Goal: Transaction & Acquisition: Purchase product/service

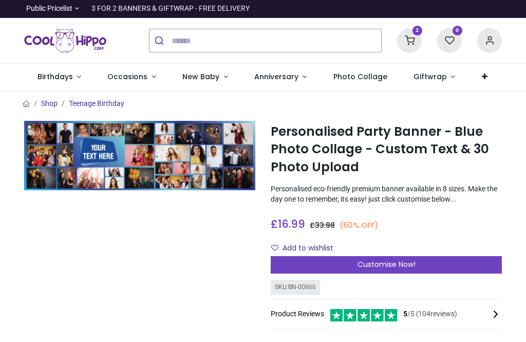
click at [316, 265] on div "Customise Now!" at bounding box center [386, 264] width 231 height 17
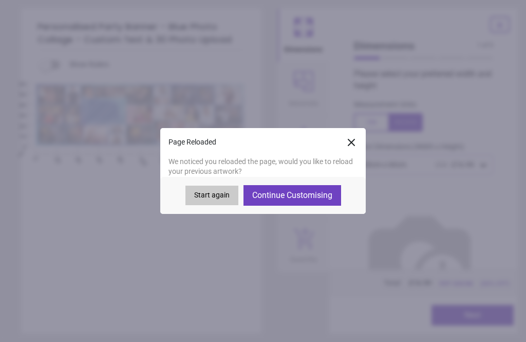
click at [282, 190] on button "Continue Customising" at bounding box center [293, 195] width 98 height 21
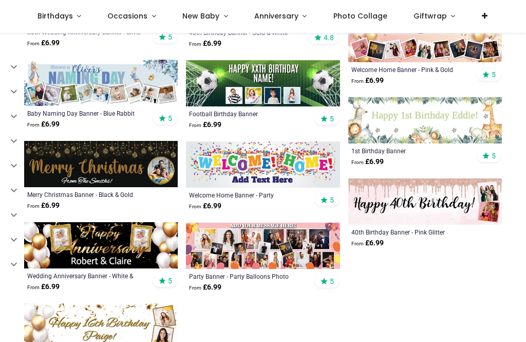
scroll to position [2980, 0]
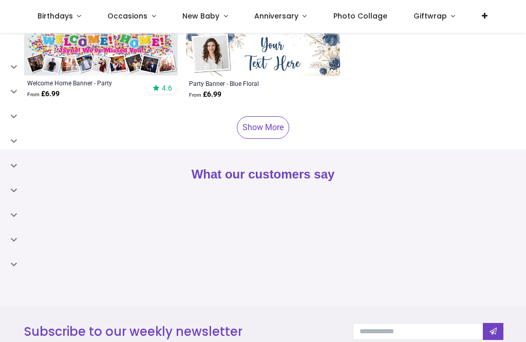
scroll to position [3997, 0]
click at [270, 134] on link "Show More" at bounding box center [263, 127] width 52 height 23
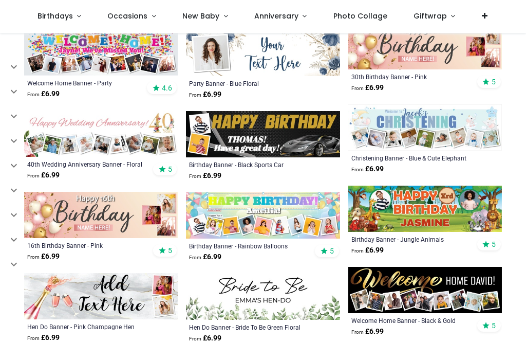
click at [259, 123] on img at bounding box center [263, 134] width 154 height 46
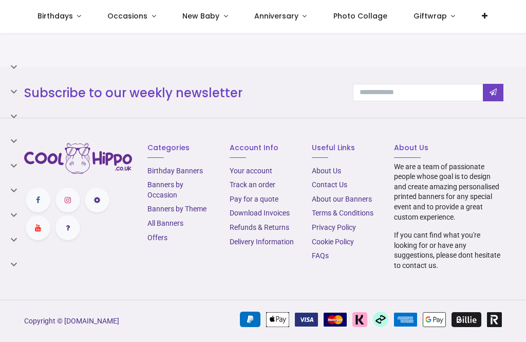
scroll to position [1114, 0]
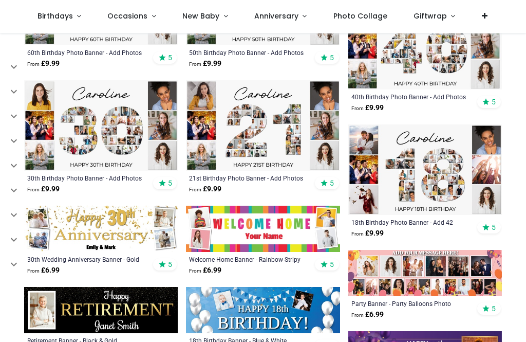
scroll to position [1981, 0]
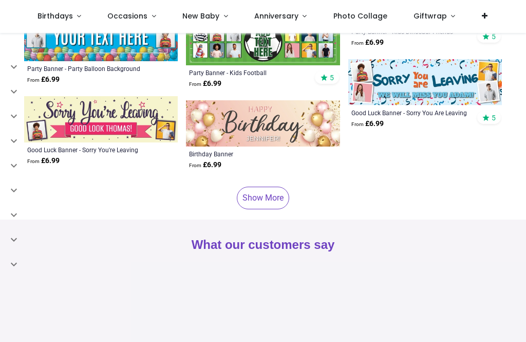
scroll to position [3958, 0]
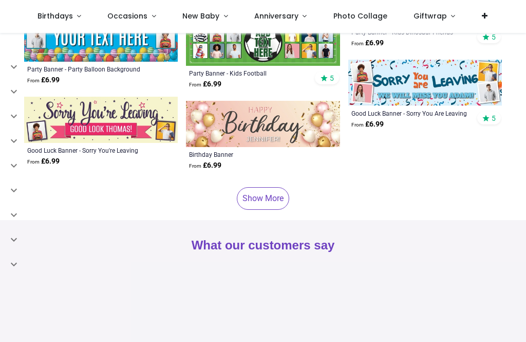
click at [483, 13] on link at bounding box center [485, 16] width 32 height 33
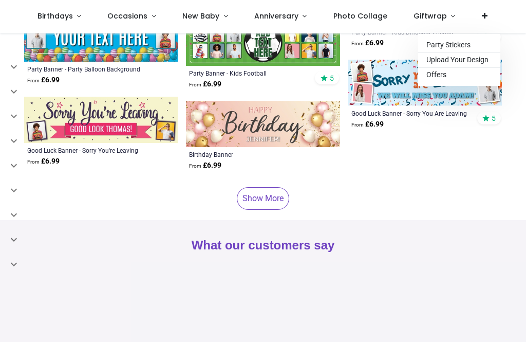
click at [457, 33] on div "Party Banner - Kids Dinosaur Friends" at bounding box center [411, 32] width 118 height 8
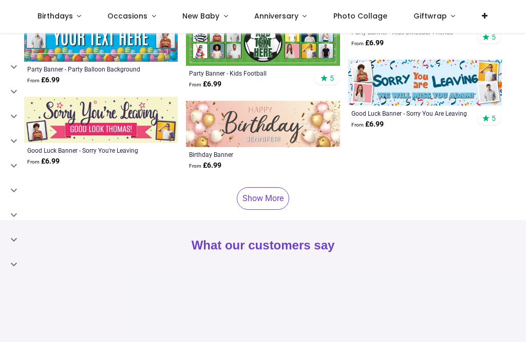
click at [478, 20] on link at bounding box center [485, 16] width 32 height 33
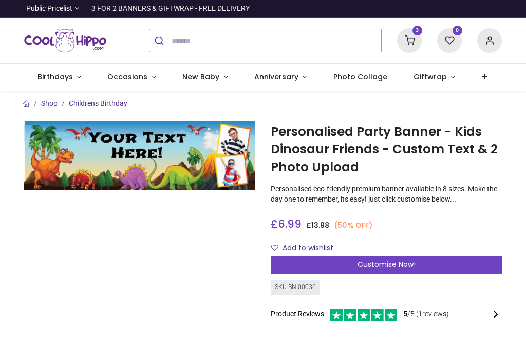
click at [482, 79] on icon at bounding box center [485, 76] width 6 height 7
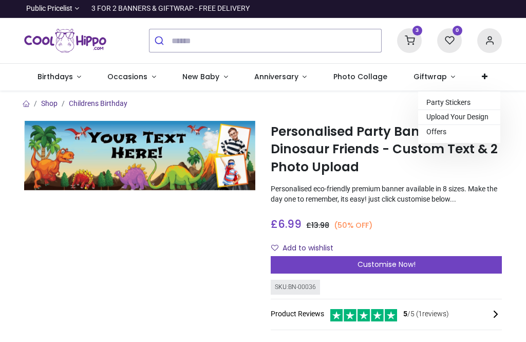
click at [427, 118] on span "Upload Your Design" at bounding box center [458, 117] width 62 height 8
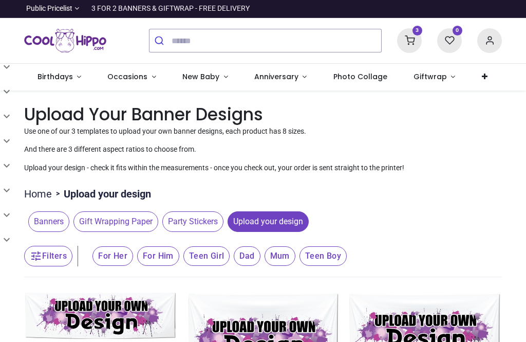
click at [50, 75] on span "Birthdays" at bounding box center [55, 76] width 35 height 10
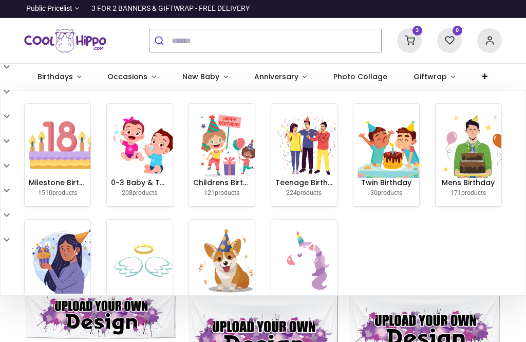
click at [56, 134] on img at bounding box center [62, 145] width 66 height 66
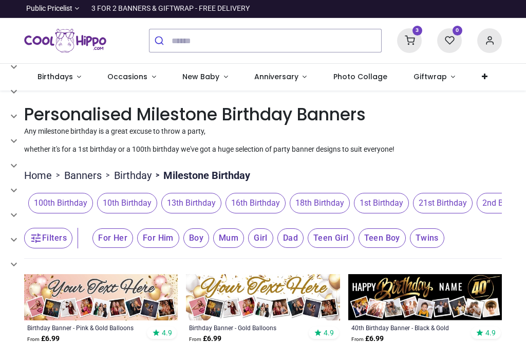
click at [290, 210] on span "18th Birthday" at bounding box center [320, 203] width 60 height 21
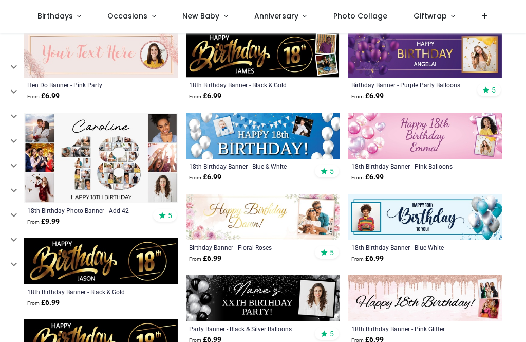
scroll to position [592, 0]
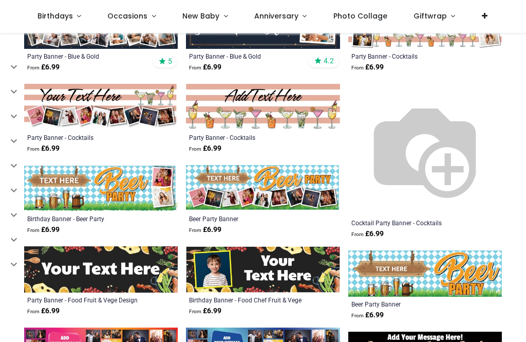
scroll to position [1965, 0]
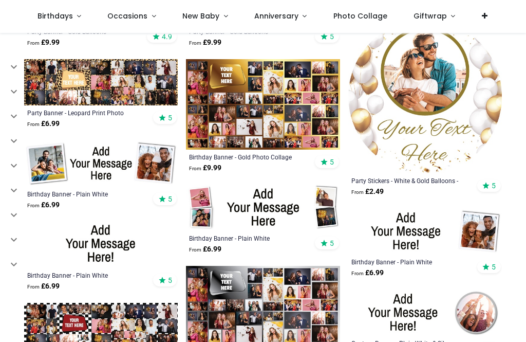
scroll to position [2728, 0]
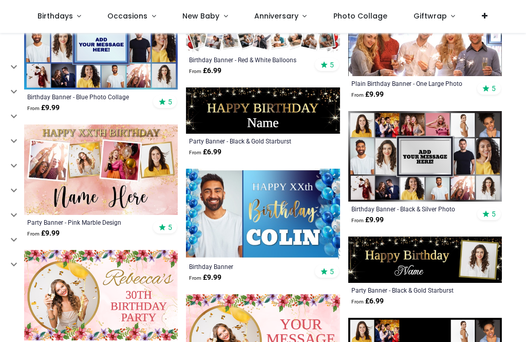
scroll to position [3238, 0]
click at [266, 218] on img at bounding box center [263, 214] width 154 height 90
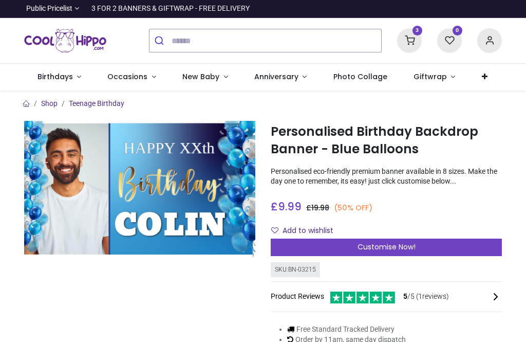
click at [352, 249] on div "Customise Now!" at bounding box center [386, 247] width 231 height 17
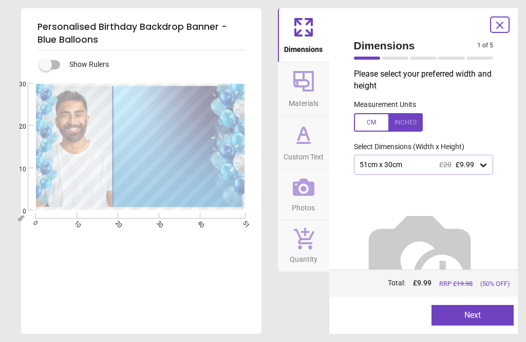
click at [403, 165] on div "51cm x 30cm £20 £9.99" at bounding box center [419, 164] width 120 height 9
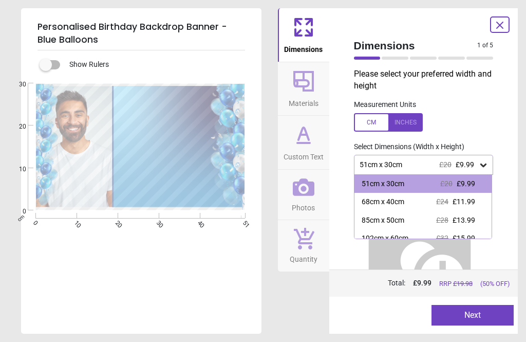
click at [388, 201] on div "68cm x 40cm" at bounding box center [383, 202] width 43 height 10
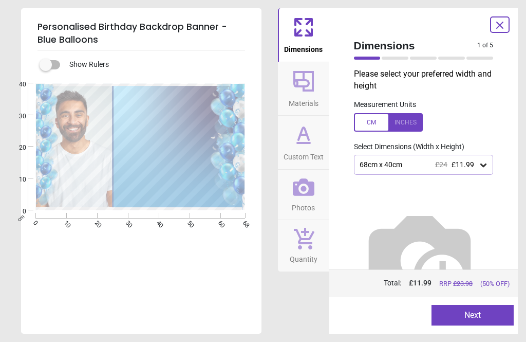
click at [292, 85] on icon at bounding box center [304, 81] width 25 height 25
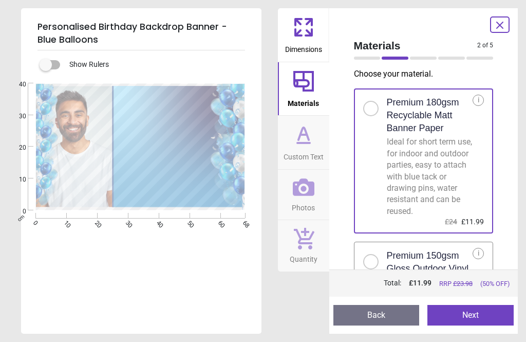
click at [299, 138] on icon at bounding box center [304, 134] width 10 height 12
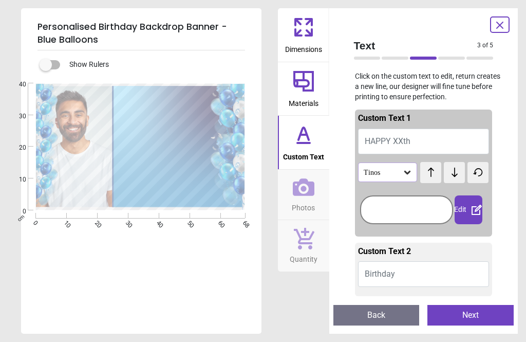
click at [431, 138] on button "HAPPY XXth" at bounding box center [424, 142] width 132 height 26
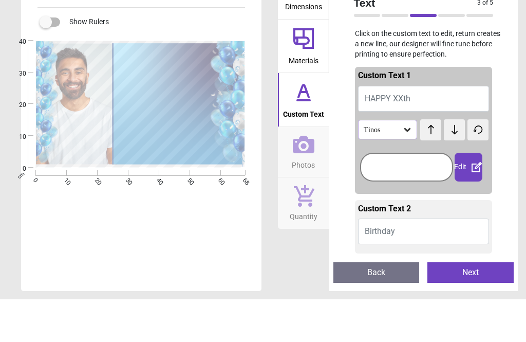
click at [441, 129] on button "HAPPY XXth" at bounding box center [424, 142] width 132 height 26
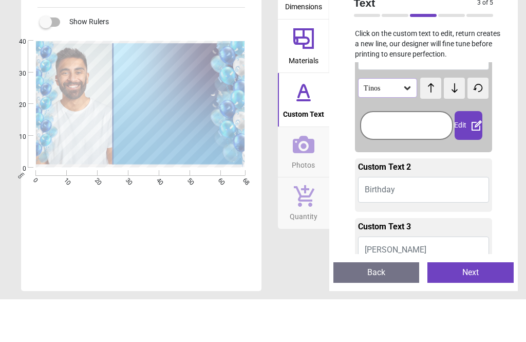
scroll to position [45, 0]
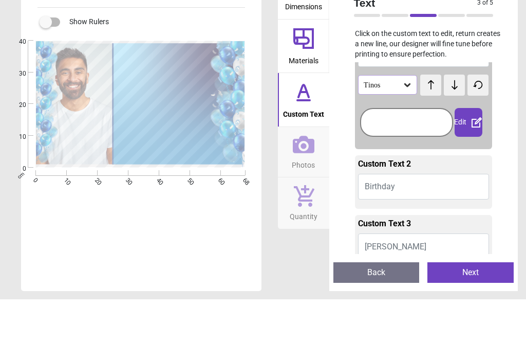
type textarea "**********"
click at [457, 122] on icon at bounding box center [454, 127] width 15 height 10
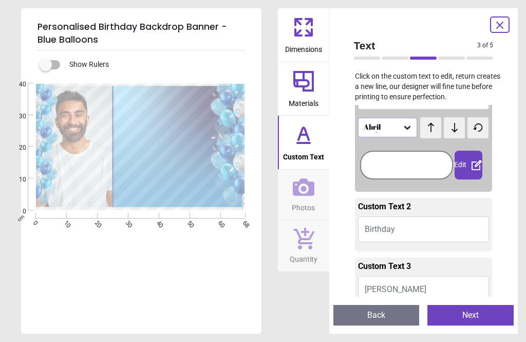
scroll to position [49, 0]
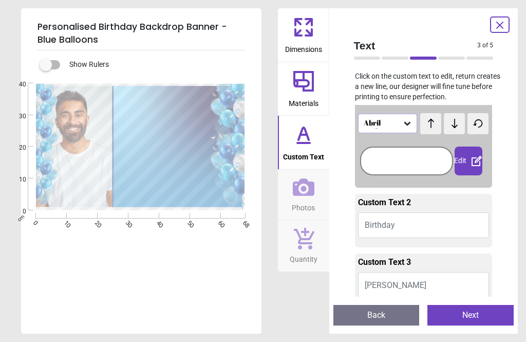
click at [177, 181] on textarea at bounding box center [168, 181] width 102 height 27
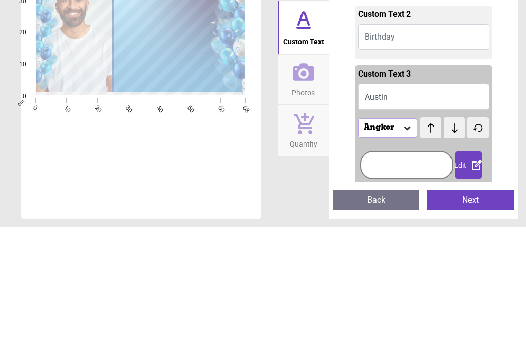
scroll to position [2, 0]
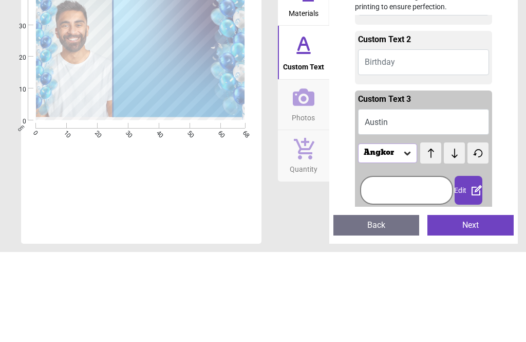
click at [171, 122] on textarea at bounding box center [168, 140] width 102 height 37
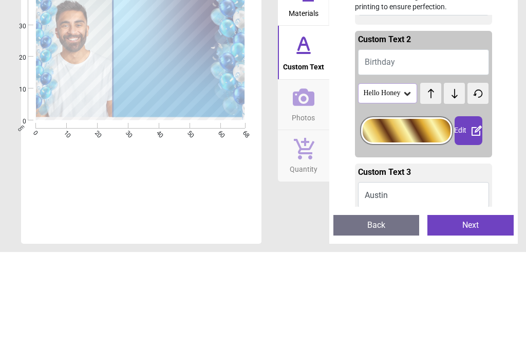
type textarea "******"
click at [181, 168] on textarea "******" at bounding box center [168, 181] width 102 height 26
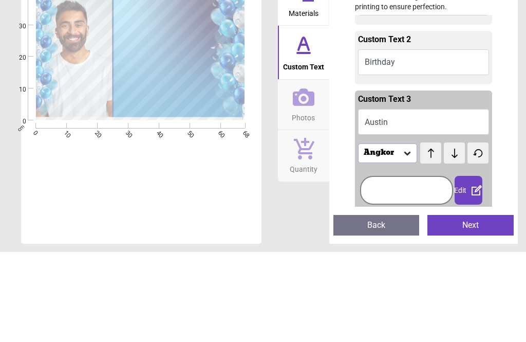
type textarea "********"
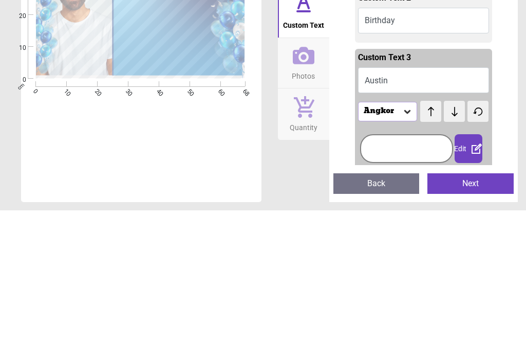
click at [395, 239] on div "Angkor" at bounding box center [383, 243] width 40 height 9
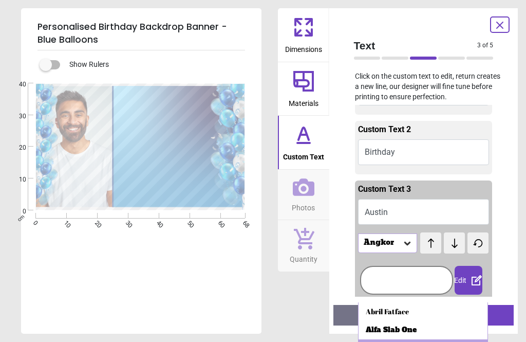
click at [408, 241] on icon at bounding box center [408, 243] width 10 height 10
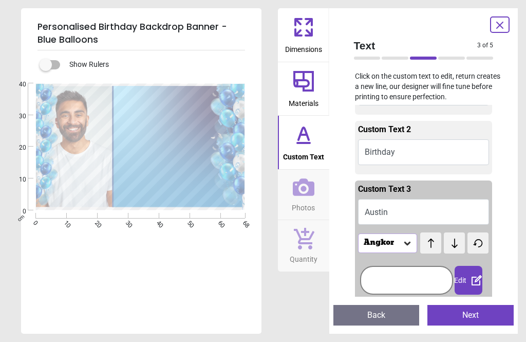
click at [410, 242] on icon at bounding box center [408, 244] width 6 height 4
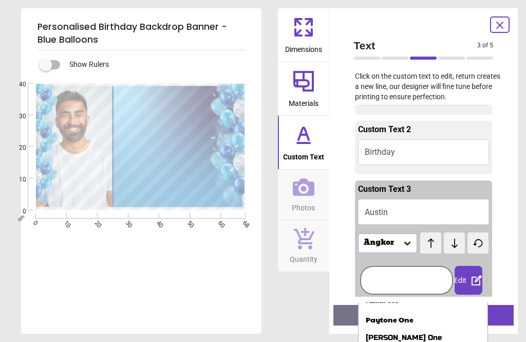
scroll to position [120, 0]
click at [398, 315] on div "Paytone One" at bounding box center [390, 320] width 48 height 10
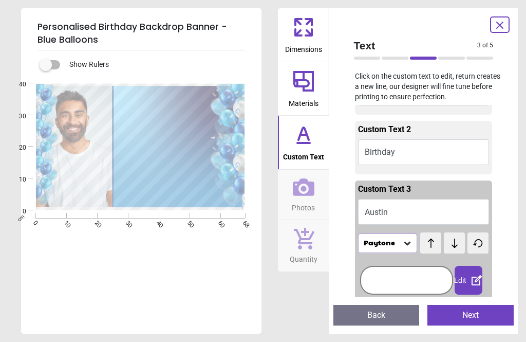
click at [454, 313] on button "Next" at bounding box center [471, 315] width 86 height 21
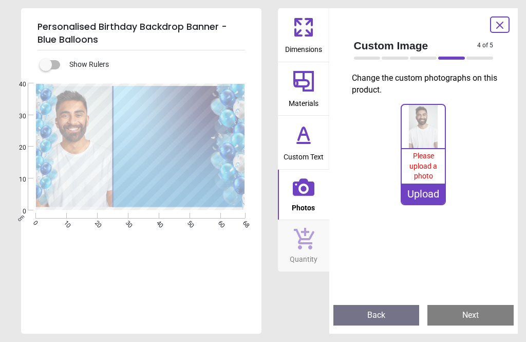
click at [426, 132] on img at bounding box center [423, 126] width 43 height 43
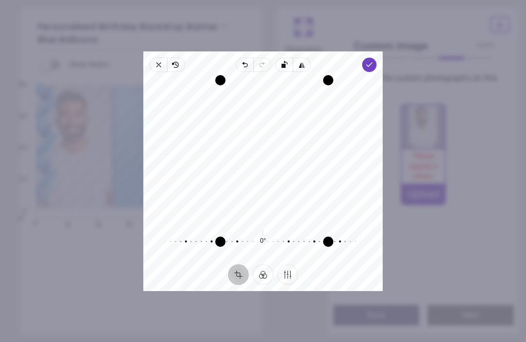
click at [374, 61] on icon "button" at bounding box center [370, 65] width 8 height 8
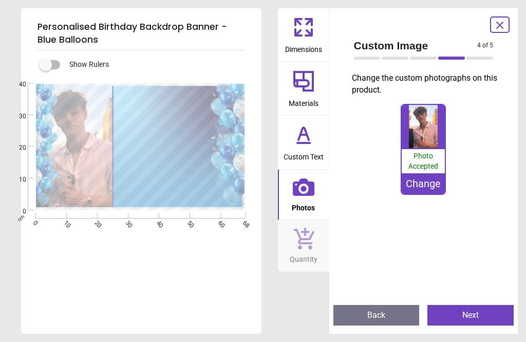
click at [457, 314] on button "Next" at bounding box center [471, 315] width 86 height 21
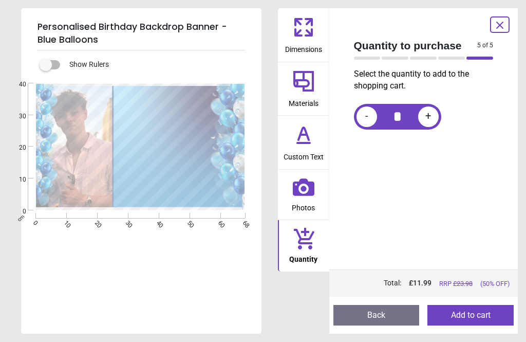
click at [463, 313] on button "Add to cart" at bounding box center [471, 315] width 86 height 21
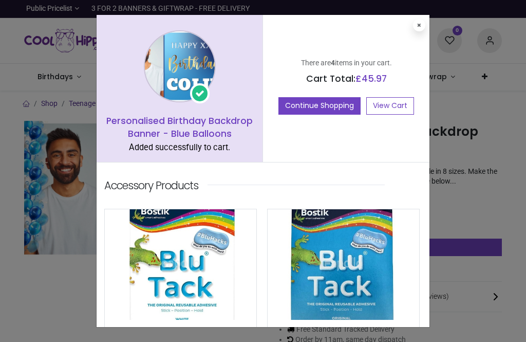
click at [391, 99] on link "View Cart" at bounding box center [391, 105] width 48 height 17
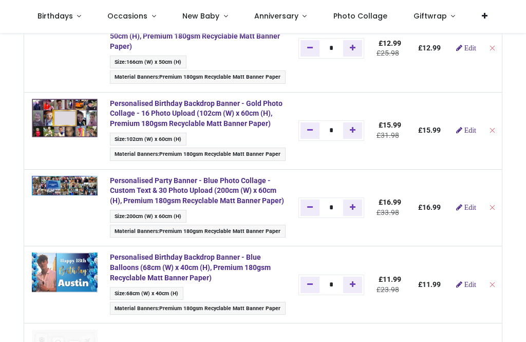
scroll to position [97, 0]
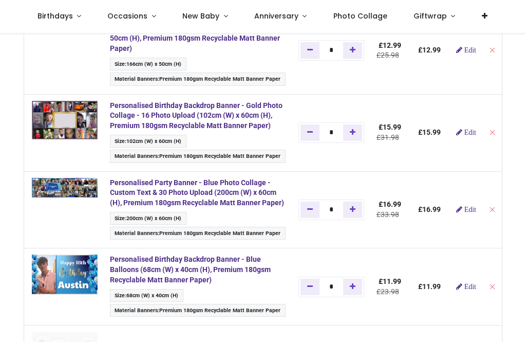
click at [477, 129] on link "Edit" at bounding box center [467, 132] width 20 height 7
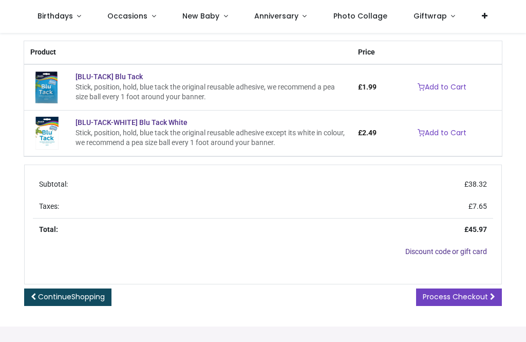
scroll to position [522, 0]
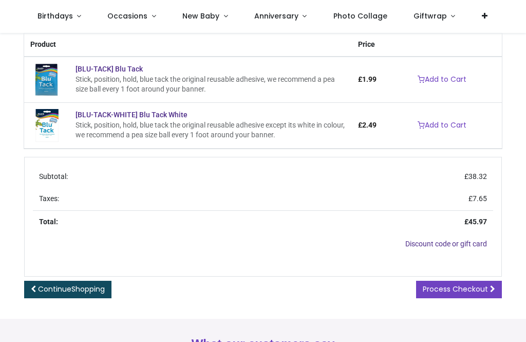
click at [457, 290] on span "Process Checkout" at bounding box center [455, 289] width 65 height 10
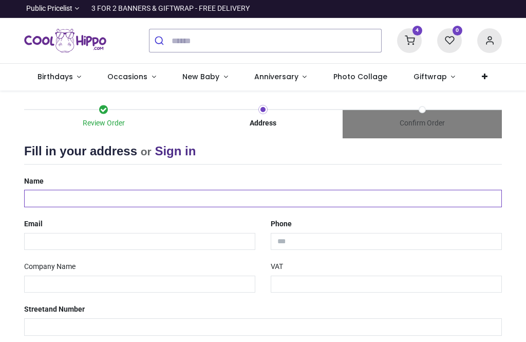
click at [219, 196] on input "text" at bounding box center [263, 198] width 478 height 17
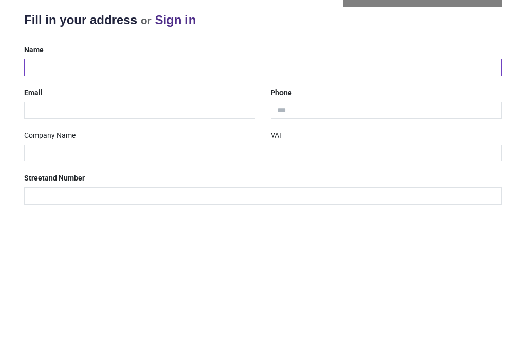
type input "**********"
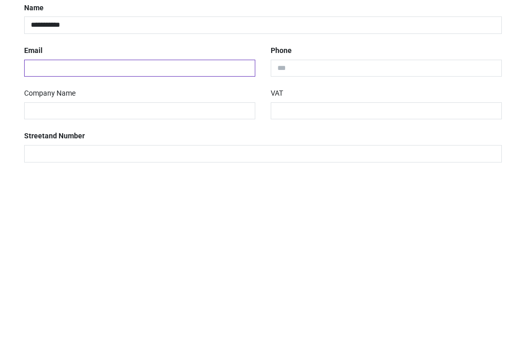
type input "**********"
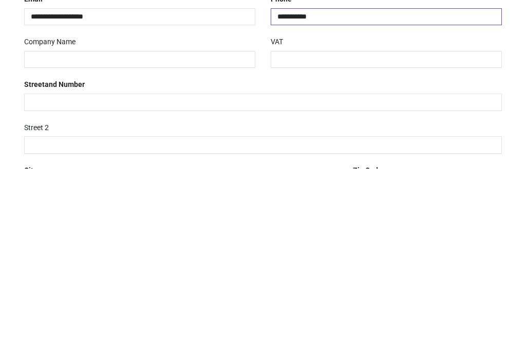
scroll to position [77, 0]
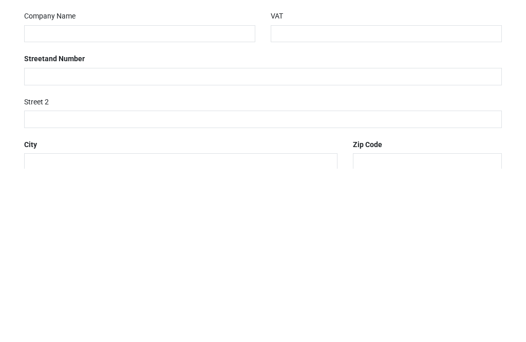
type input "**********"
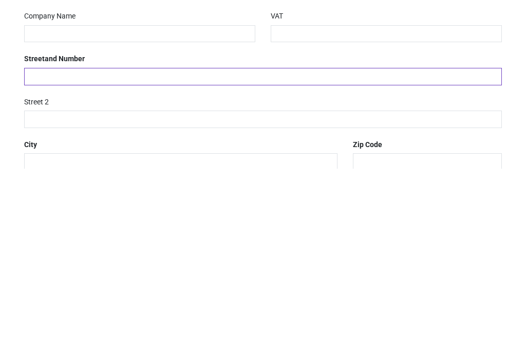
click at [259, 241] on input "text" at bounding box center [263, 249] width 478 height 17
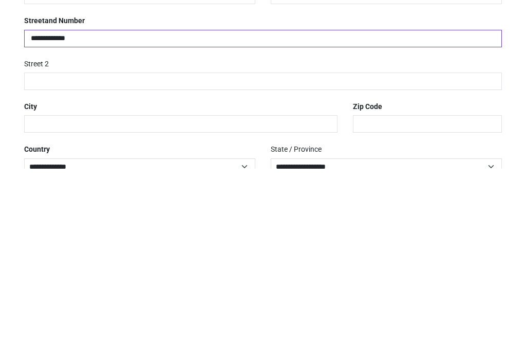
scroll to position [120, 0]
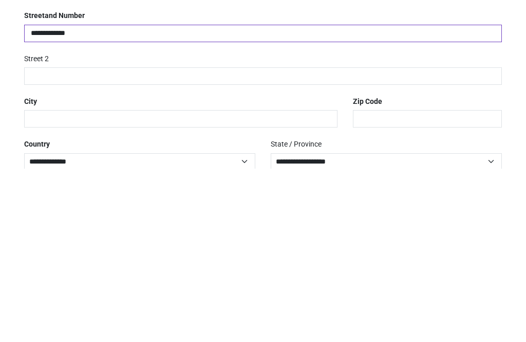
type input "**********"
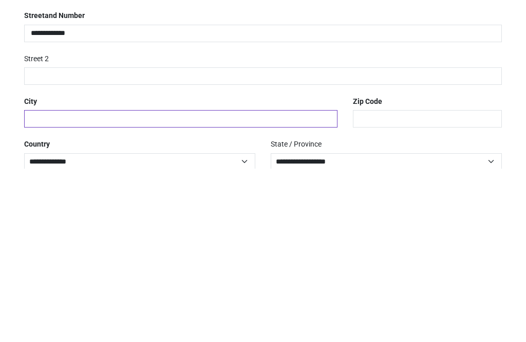
click at [232, 283] on input "text" at bounding box center [181, 291] width 314 height 17
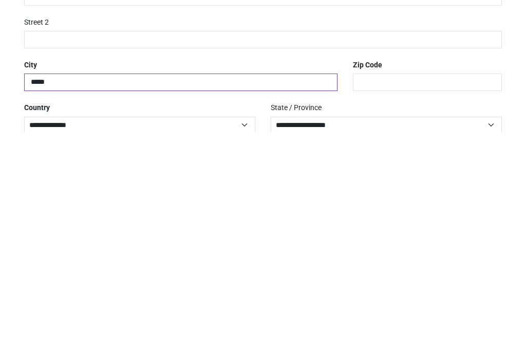
type input "*****"
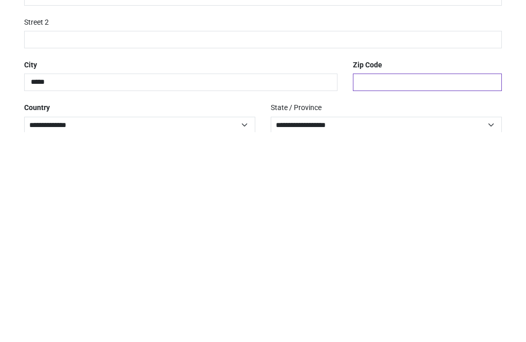
click at [415, 283] on input "text" at bounding box center [427, 291] width 149 height 17
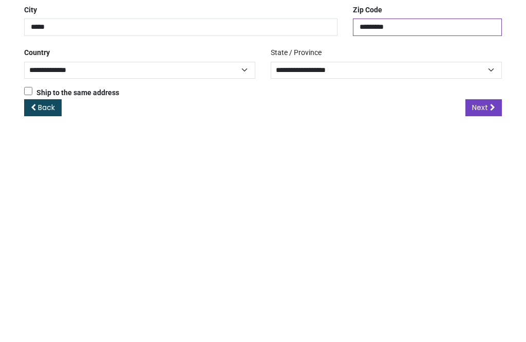
scroll to position [175, 0]
type input "********"
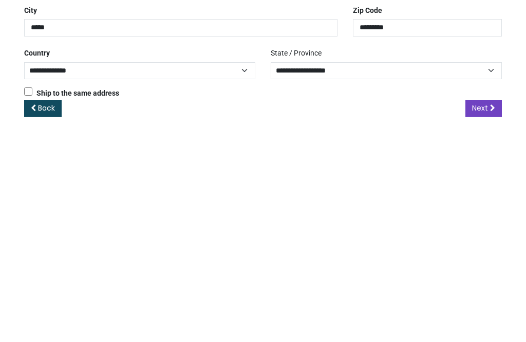
click at [475, 310] on link "Next" at bounding box center [484, 318] width 37 height 17
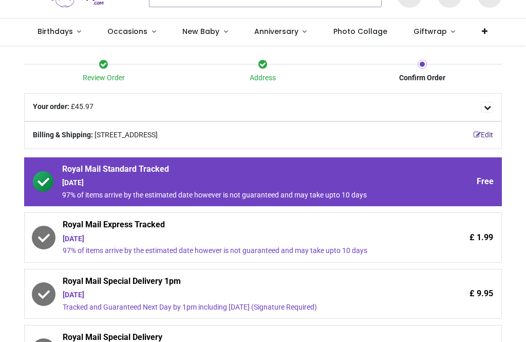
scroll to position [46, 0]
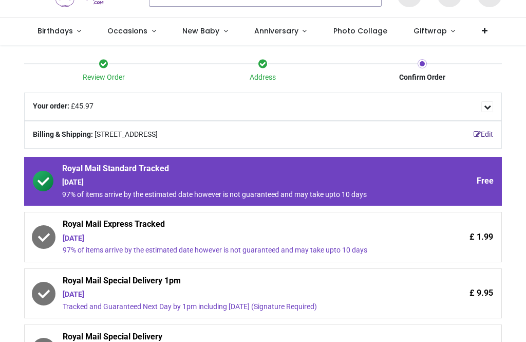
click at [95, 234] on div "Wednesday 27th August" at bounding box center [235, 238] width 344 height 10
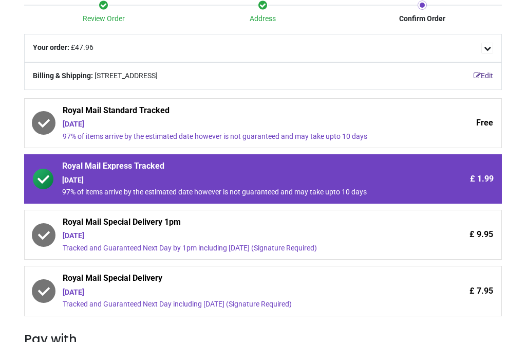
scroll to position [107, 0]
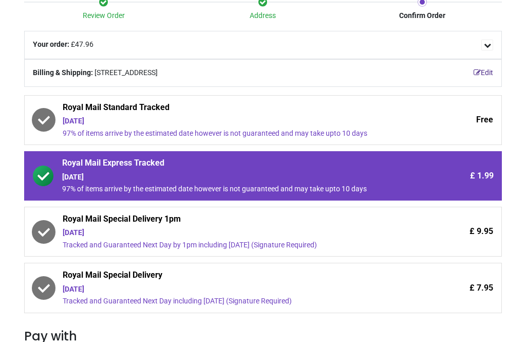
click at [134, 284] on div "Wednesday 27th August" at bounding box center [235, 289] width 344 height 10
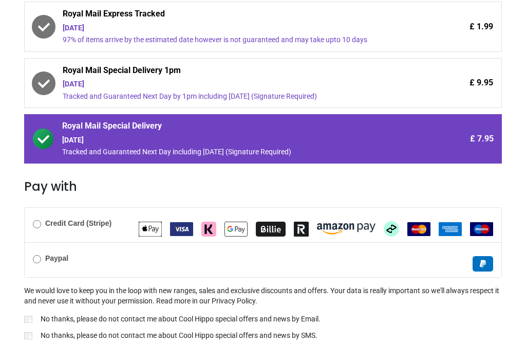
scroll to position [257, 0]
click at [48, 221] on b "Credit Card (Stripe)" at bounding box center [78, 223] width 66 height 8
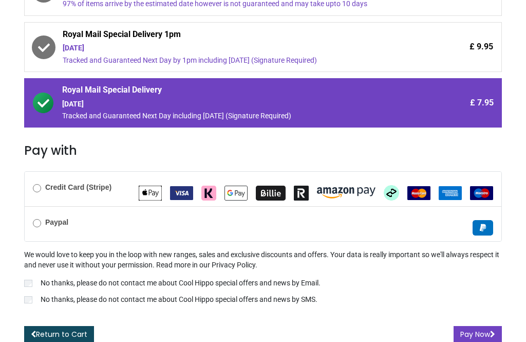
scroll to position [293, 0]
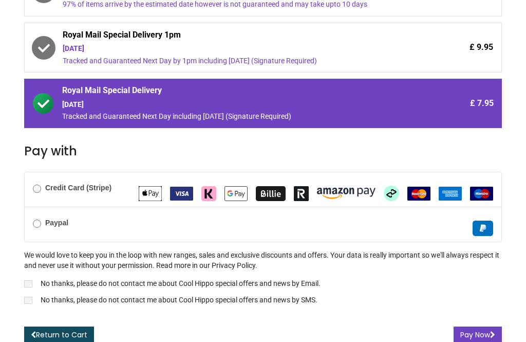
click at [479, 326] on button "Pay Now" at bounding box center [478, 334] width 48 height 17
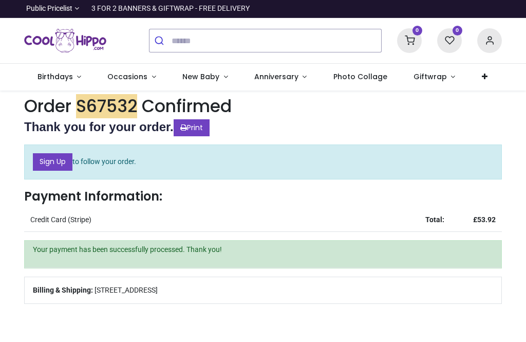
click at [203, 122] on link "Print" at bounding box center [192, 127] width 36 height 17
